Goal: Obtain resource: Download file/media

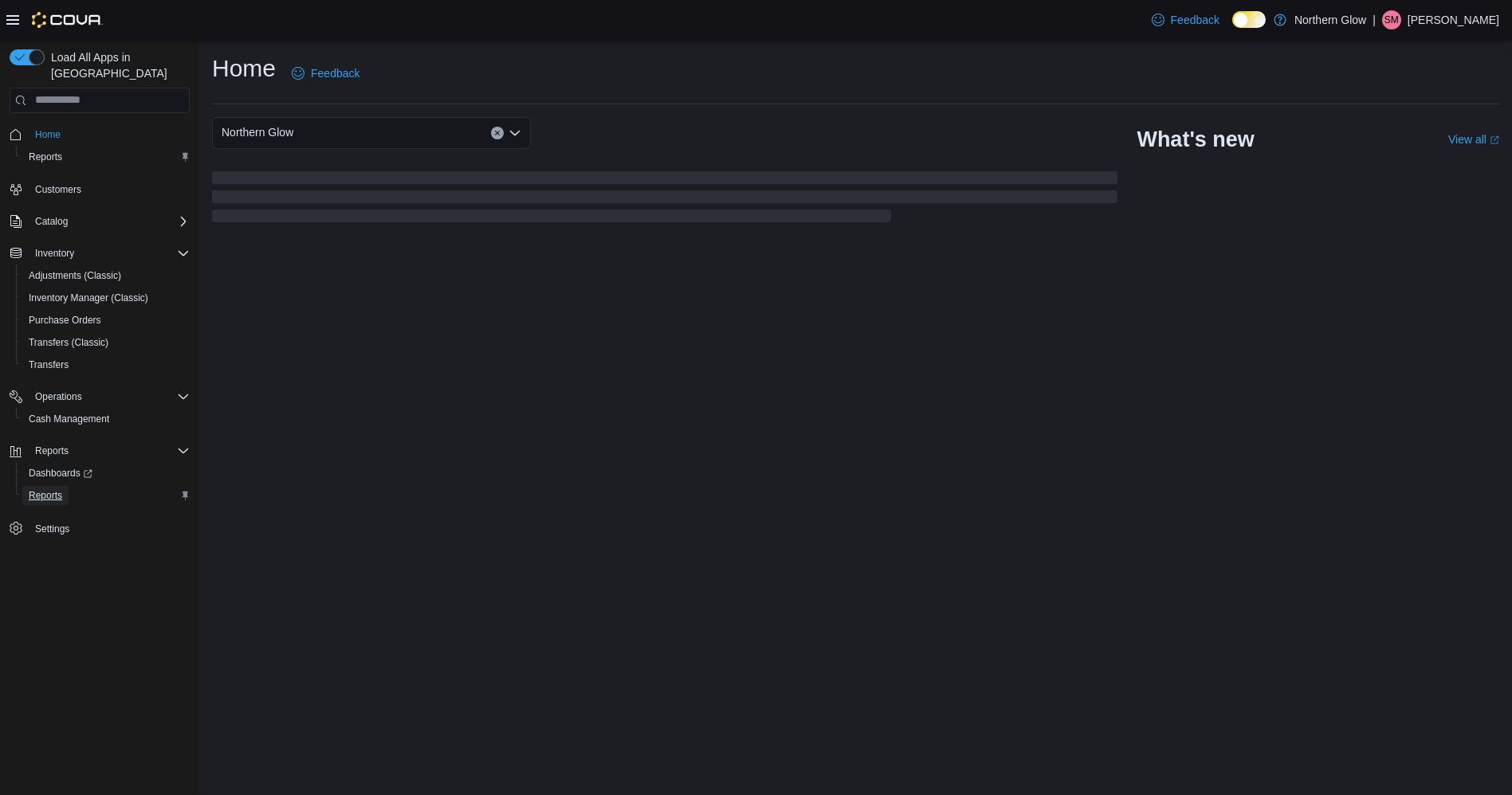
click at [53, 489] on span "Reports" at bounding box center [45, 496] width 33 height 13
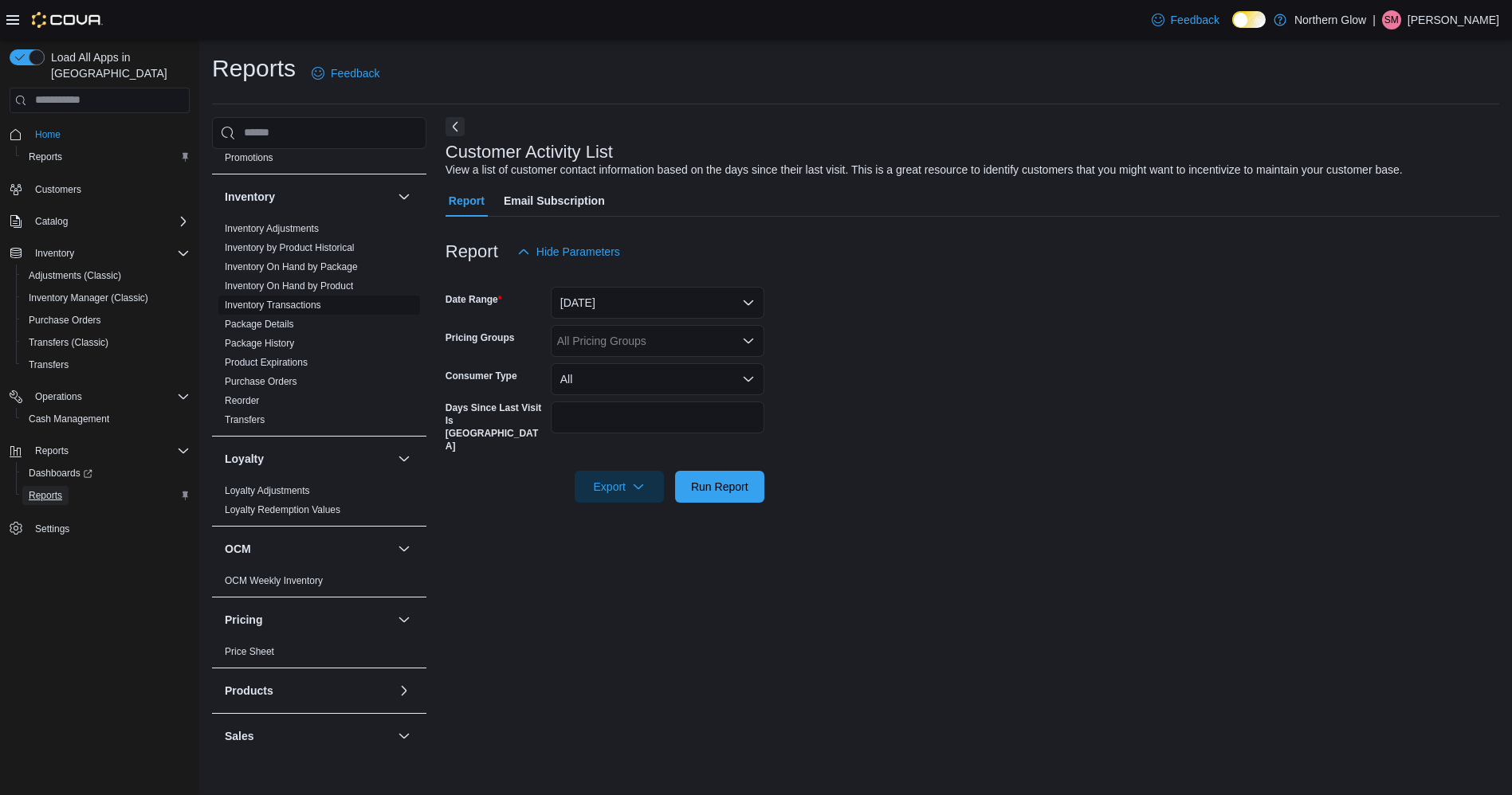
scroll to position [227, 0]
click at [256, 402] on link "Reorder" at bounding box center [242, 404] width 34 height 11
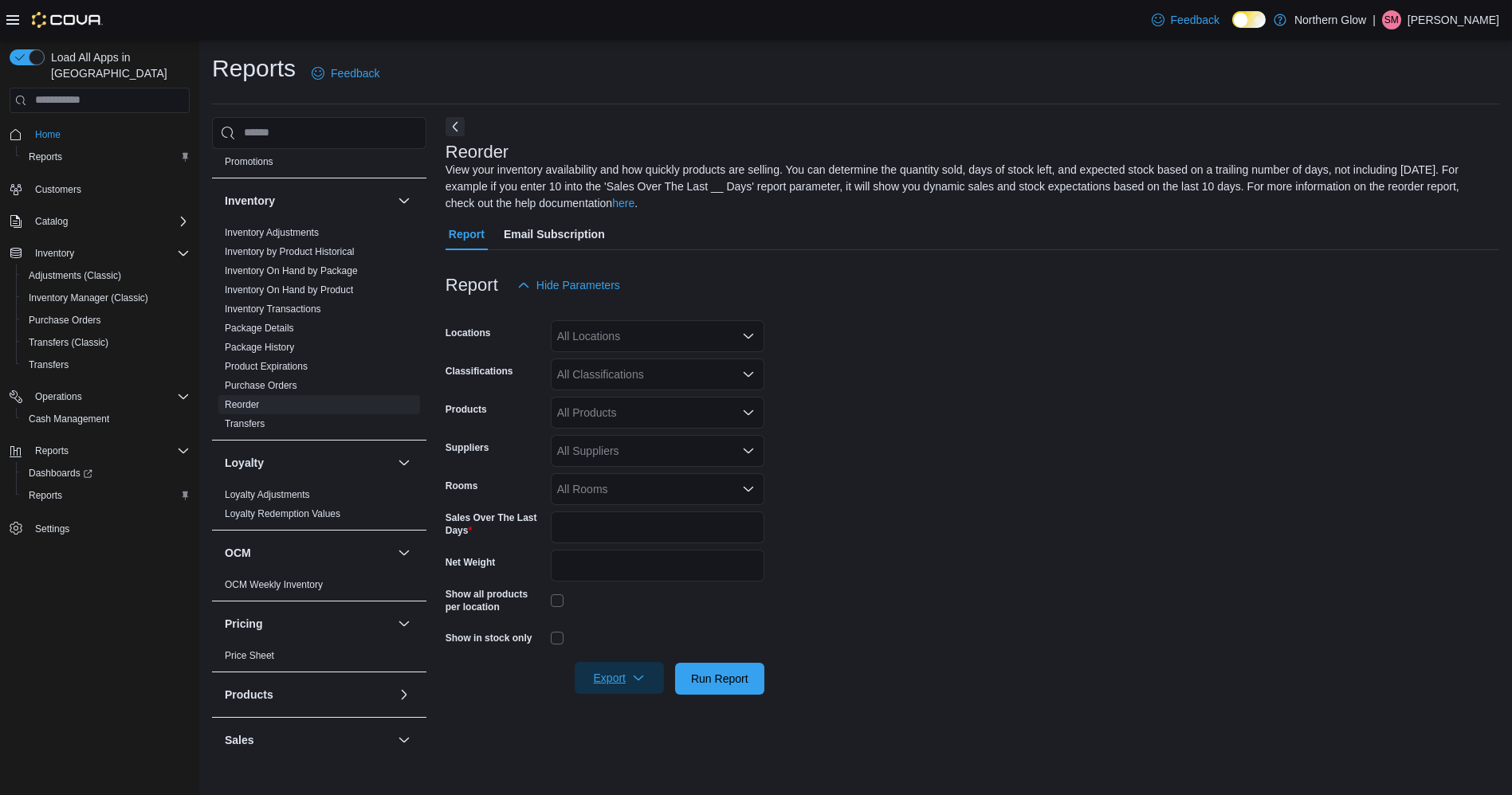
click at [626, 673] on span "Export" at bounding box center [619, 678] width 70 height 32
click at [626, 578] on span "Export to Excel" at bounding box center [619, 580] width 72 height 13
